Goal: Transaction & Acquisition: Purchase product/service

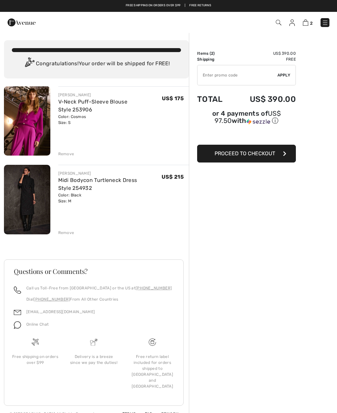
click at [35, 198] on img at bounding box center [27, 200] width 46 height 70
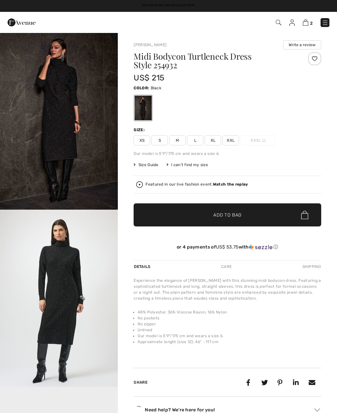
checkbox input "true"
click at [67, 164] on img "1 / 6" at bounding box center [59, 120] width 118 height 177
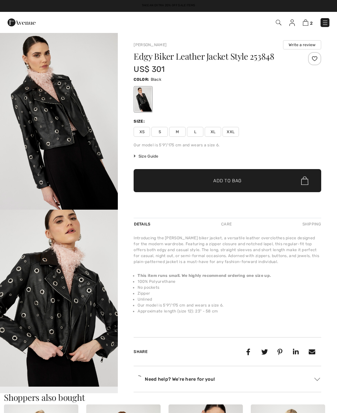
checkbox input "true"
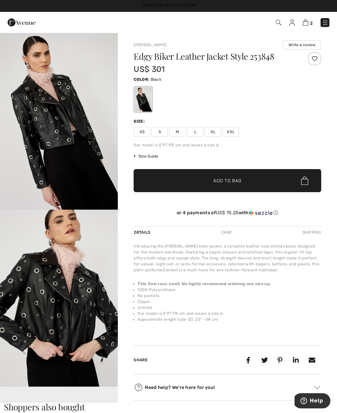
click at [179, 134] on span "M" at bounding box center [177, 132] width 16 height 10
click at [249, 183] on span "✔ Added to Bag Add to Bag" at bounding box center [228, 180] width 188 height 23
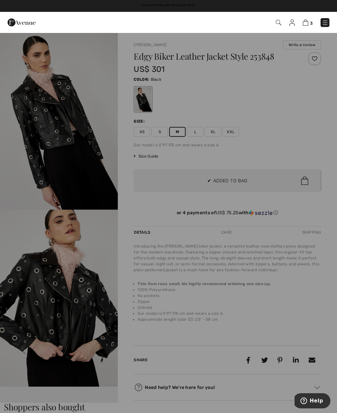
click at [307, 144] on div at bounding box center [168, 206] width 337 height 413
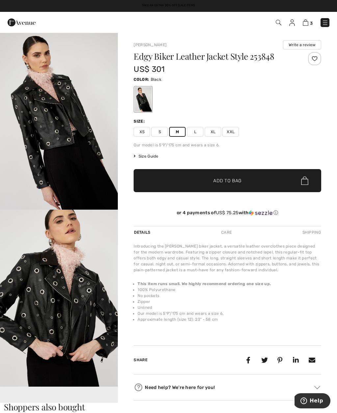
click at [305, 24] on img at bounding box center [306, 22] width 6 height 6
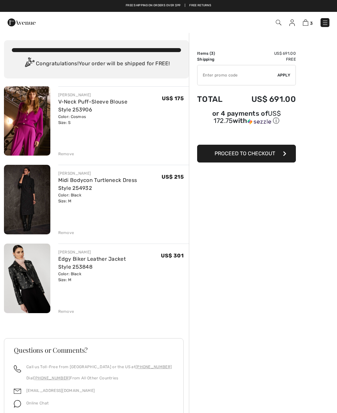
click at [18, 24] on img at bounding box center [22, 22] width 28 height 13
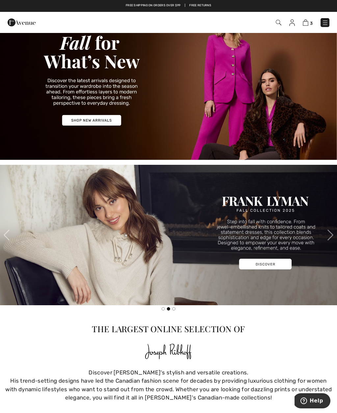
scroll to position [600, 0]
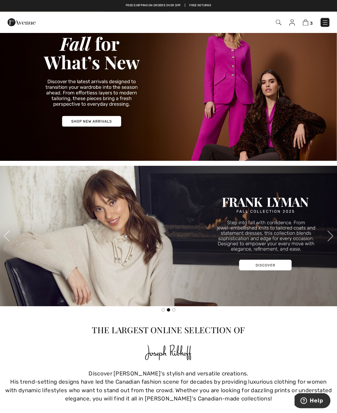
click at [104, 122] on img at bounding box center [168, 80] width 337 height 162
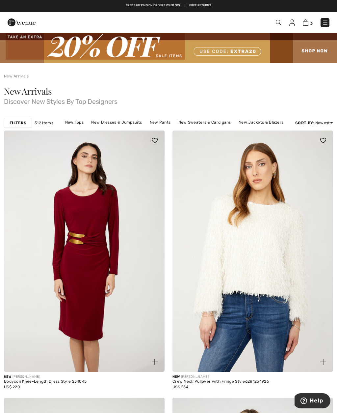
click at [161, 124] on link "New Pants" at bounding box center [161, 122] width 28 height 9
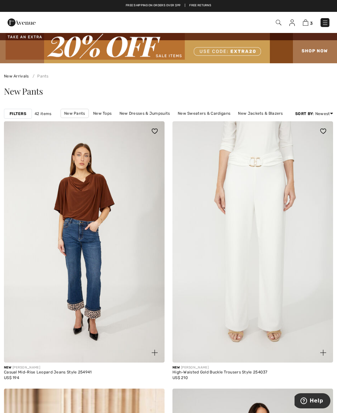
click at [21, 114] on strong "Filters" at bounding box center [18, 114] width 17 height 6
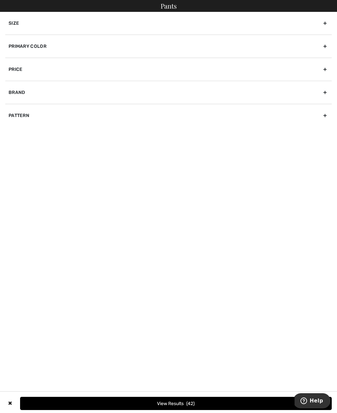
click at [41, 48] on div "Primary Color" at bounding box center [168, 46] width 327 height 23
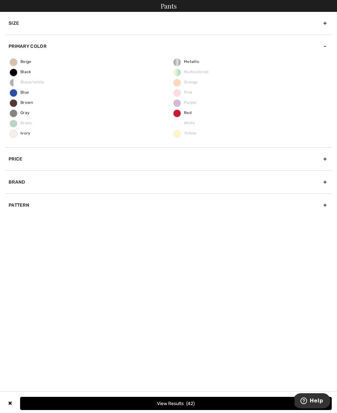
click at [177, 117] on label "Red" at bounding box center [177, 113] width 8 height 8
click at [0, 0] on input "Red" at bounding box center [0, 0] width 0 height 0
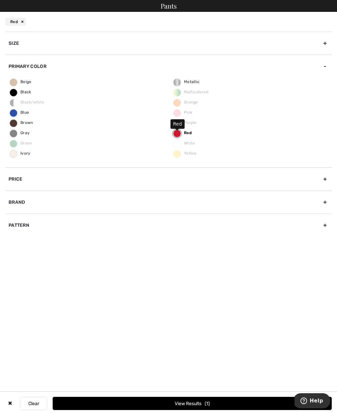
click at [180, 114] on span "Pink" at bounding box center [183, 112] width 19 height 5
click at [222, 400] on button "View Results 1" at bounding box center [192, 403] width 279 height 13
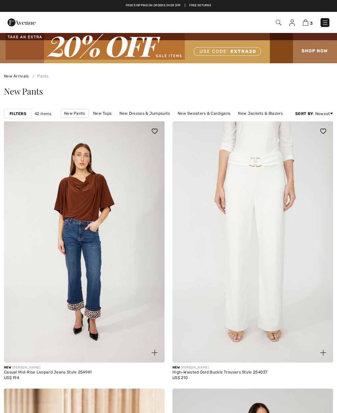
checkbox input "true"
click at [278, 24] on img at bounding box center [279, 23] width 6 height 6
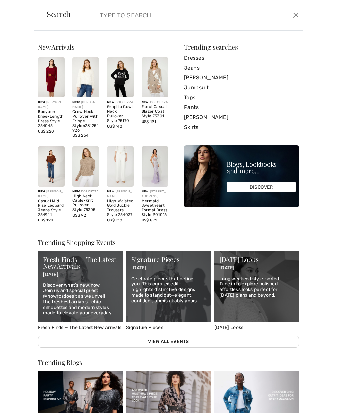
click at [107, 16] on input "search" at bounding box center [168, 15] width 147 height 20
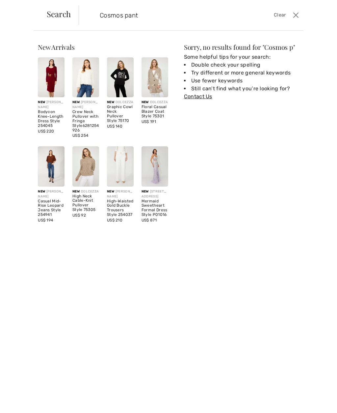
type input "Cosmos pants"
